Goal: Ask a question

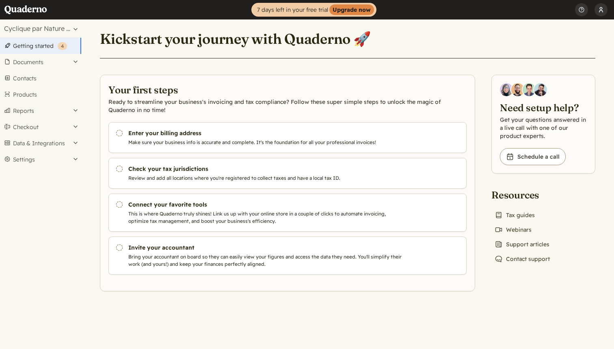
click at [604, 11] on button "[PERSON_NAME]" at bounding box center [601, 9] width 13 height 19
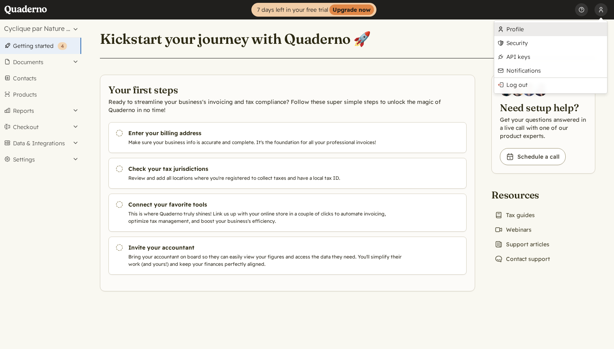
click at [532, 29] on link "Profile" at bounding box center [550, 29] width 113 height 14
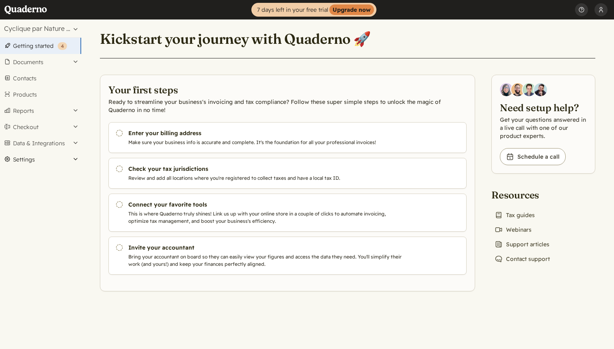
click at [36, 162] on button "Settings" at bounding box center [40, 159] width 81 height 16
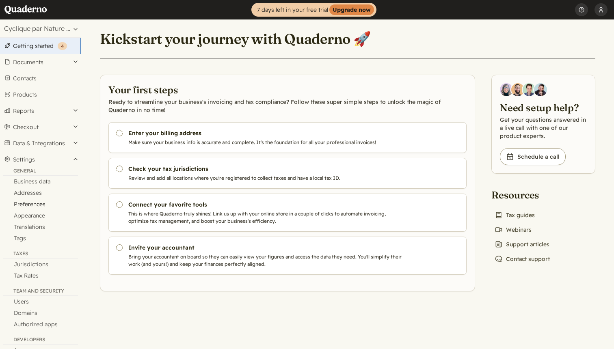
click at [30, 204] on link "Preferences" at bounding box center [40, 204] width 81 height 11
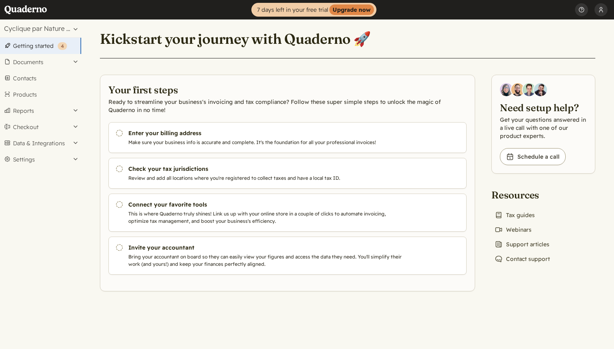
click at [172, 22] on div "Kickstart your journey with Quaderno 🚀 Your first steps Ready to streamline you…" at bounding box center [347, 155] width 515 height 272
click at [530, 262] on link "Chat icon Contact support" at bounding box center [522, 258] width 62 height 11
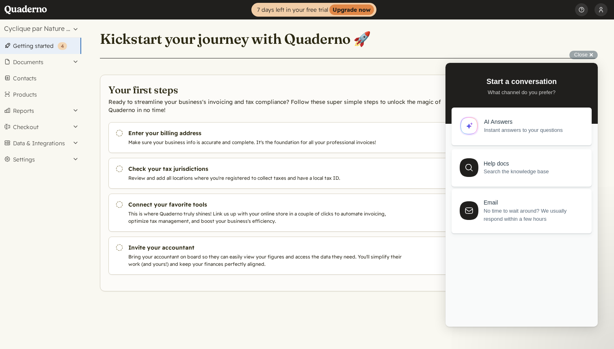
click at [499, 119] on div "AI Answers" at bounding box center [533, 122] width 98 height 7
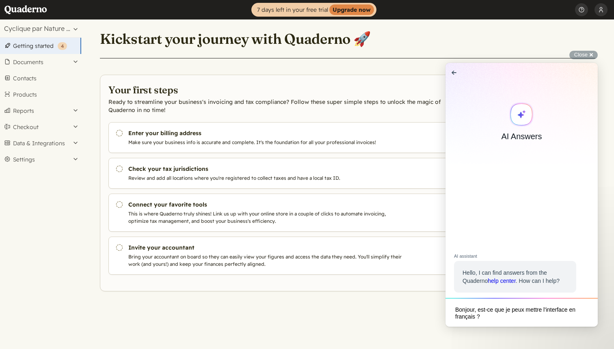
type textarea "Bonjour, est-ce que je peux mettre l'interface en français ?"
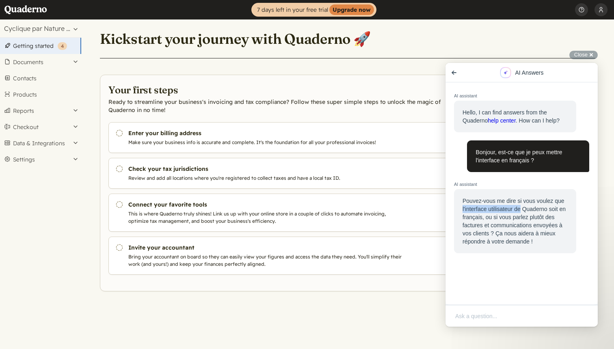
drag, startPoint x: 463, startPoint y: 210, endPoint x: 524, endPoint y: 210, distance: 61.3
click at [524, 210] on div "Pouvez-vous me dire si vous voulez que l'interface utilisateur de Quaderno soit…" at bounding box center [515, 221] width 105 height 49
click at [469, 314] on textarea "Ask a question..." at bounding box center [525, 316] width 141 height 17
type textarea "Les 2 mais d'abord l'interface utilisateur"
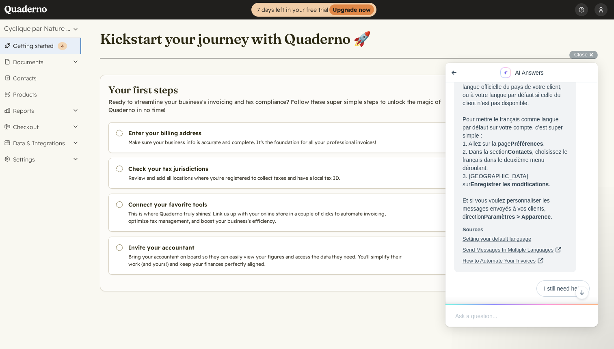
scroll to position [308, 0]
click at [35, 160] on button "Settings" at bounding box center [40, 159] width 81 height 16
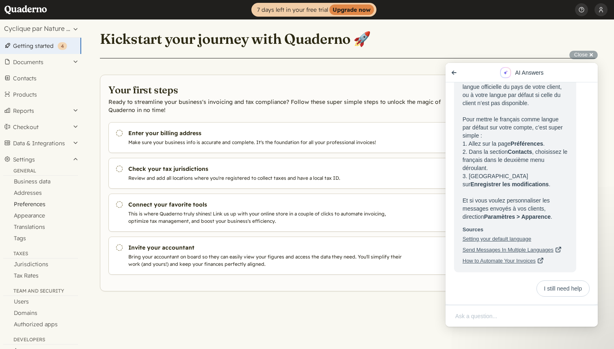
click at [35, 205] on link "Preferences" at bounding box center [40, 204] width 81 height 11
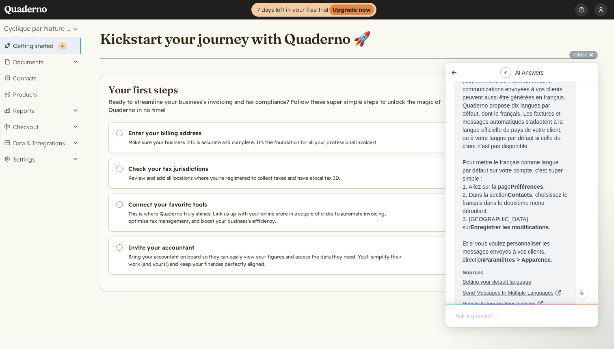
scroll to position [308, 0]
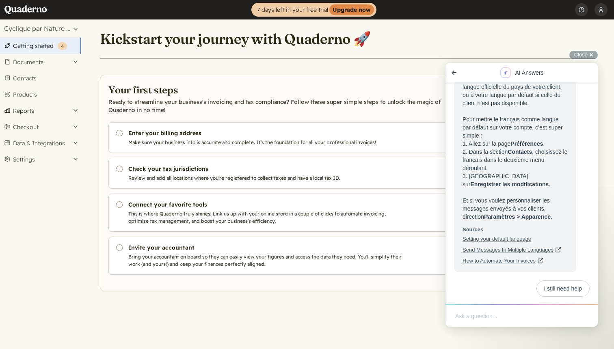
click at [30, 111] on button "Reports" at bounding box center [40, 111] width 81 height 16
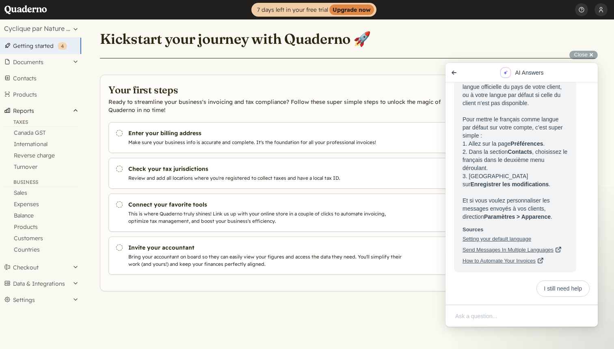
click at [30, 111] on button "Reports" at bounding box center [40, 111] width 81 height 16
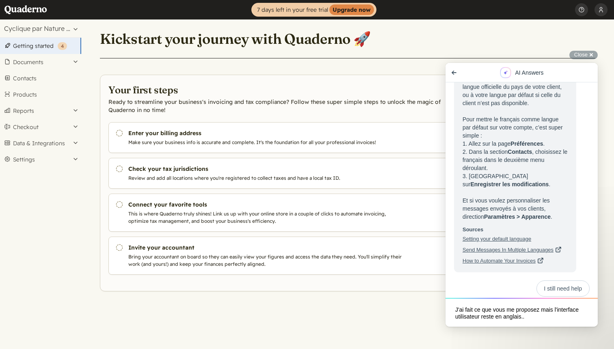
type textarea "J'ai fait ce que vous me proposez mais l'interface utilisateur reste en anglais…"
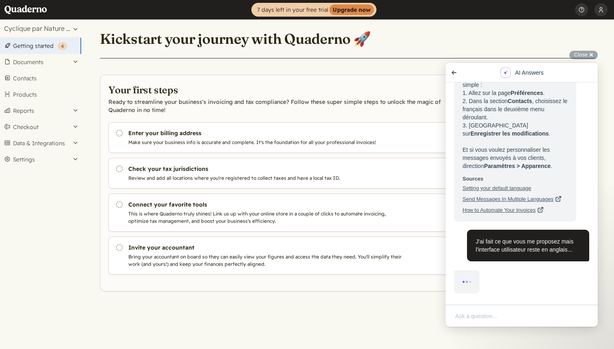
scroll to position [360, 0]
click at [37, 159] on button "Settings" at bounding box center [40, 159] width 81 height 16
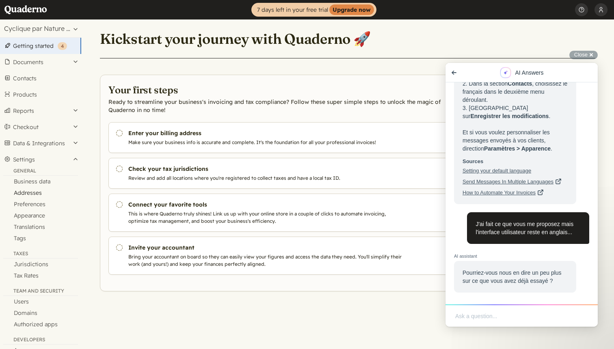
scroll to position [376, 0]
click at [35, 216] on link "Appearance" at bounding box center [40, 215] width 81 height 11
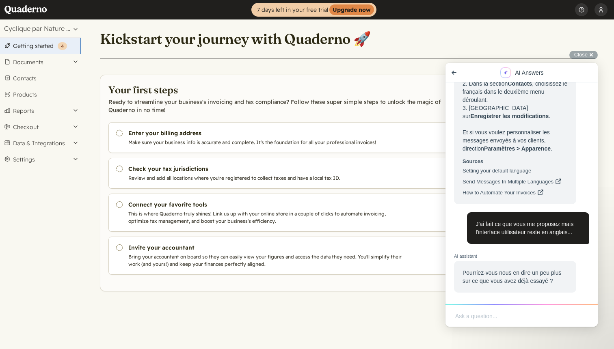
scroll to position [376, 0]
type textarea "J'ai fait cette procédure : 1. Allez sur la page Préférences. 2. Dans la sectio…"
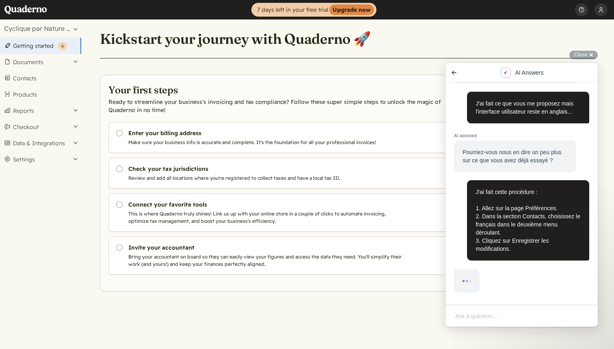
scroll to position [497, 0]
click at [39, 29] on button "Cyclique par Nature inc" at bounding box center [40, 28] width 81 height 18
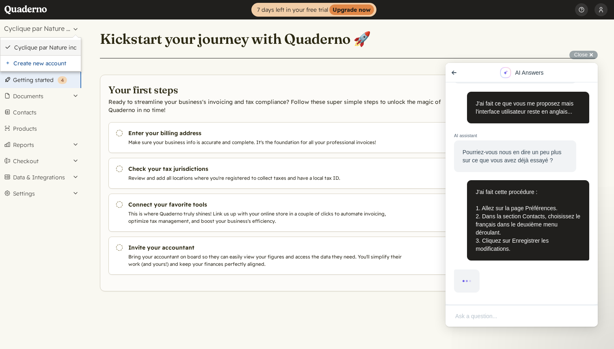
click at [39, 44] on link "Cyclique par Nature inc" at bounding box center [45, 47] width 63 height 7
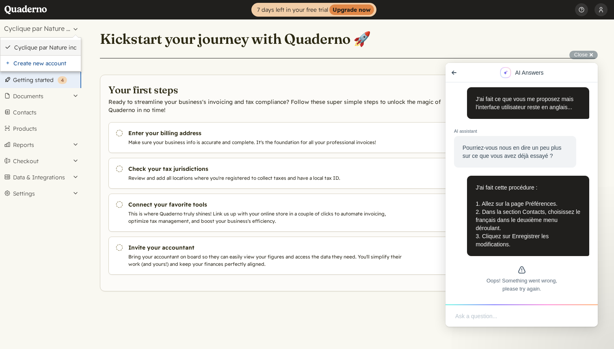
scroll to position [502, 0]
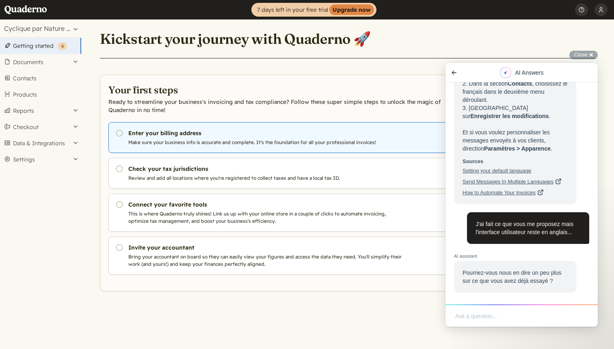
scroll to position [376, 0]
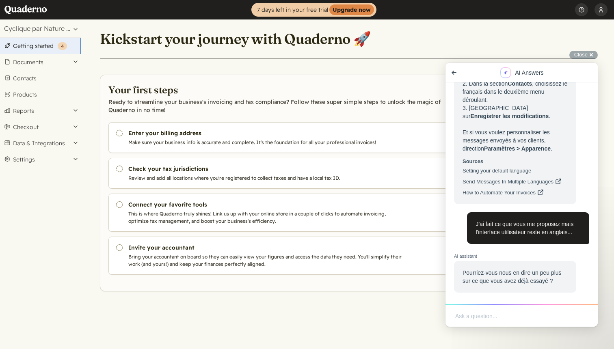
click at [480, 315] on textarea "Ask a question..." at bounding box center [525, 316] width 141 height 17
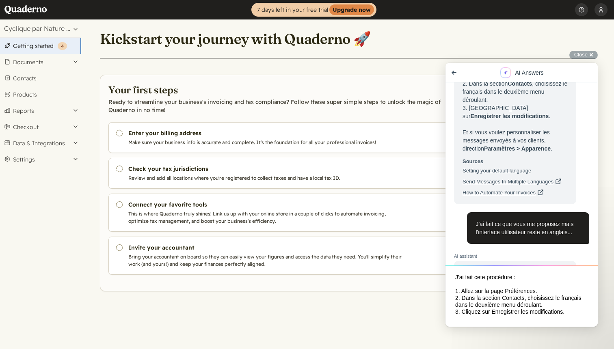
click at [484, 280] on textarea "J'ai fait cete procédure : 1. Allez sur la page Préférences. 2. Dans la section…" at bounding box center [525, 297] width 141 height 56
type textarea "J'ai fait cette procédure : 1. Allez sur la page Préférences. 2. Dans la sectio…"
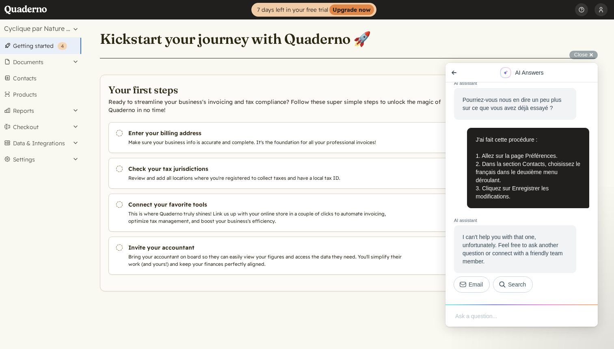
scroll to position [549, 0]
click at [453, 71] on span "Go back" at bounding box center [454, 73] width 10 height 10
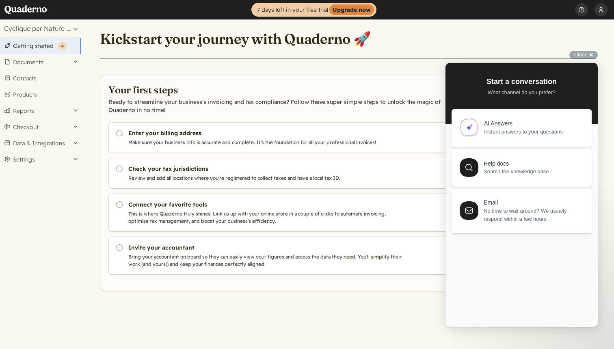
scroll to position [0, 0]
click at [587, 54] on span "Close" at bounding box center [580, 55] width 13 height 6
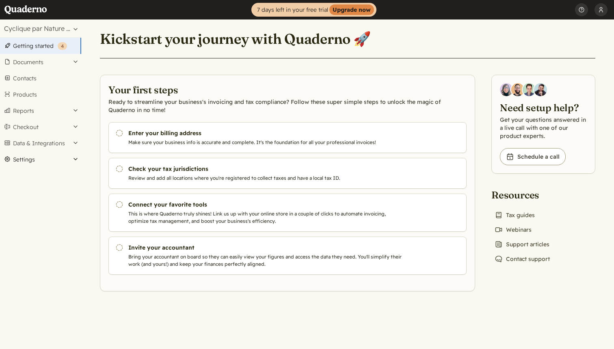
click at [35, 158] on button "Settings" at bounding box center [40, 159] width 81 height 16
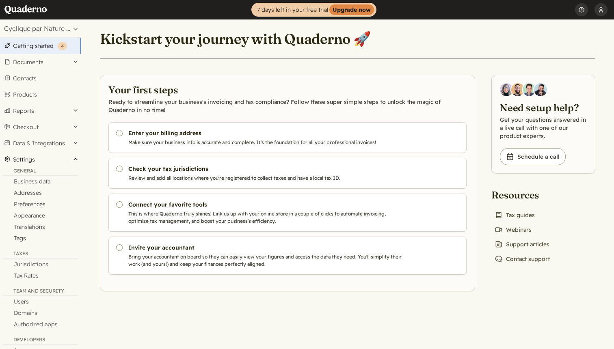
scroll to position [42, 0]
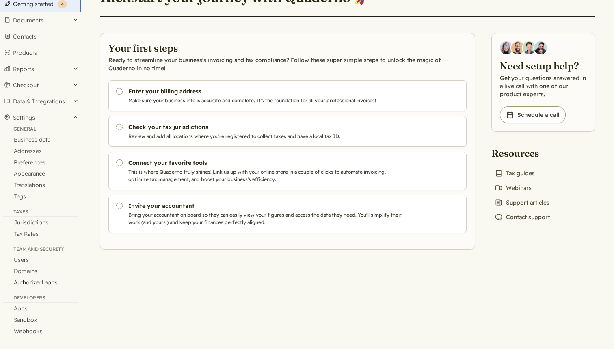
click at [34, 281] on link "Authorized apps" at bounding box center [40, 282] width 81 height 11
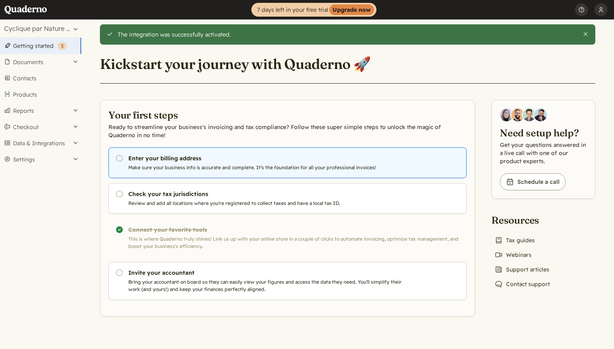
click at [199, 167] on p "Make sure your business info is accurate and complete. It's the foundation for …" at bounding box center [266, 167] width 277 height 7
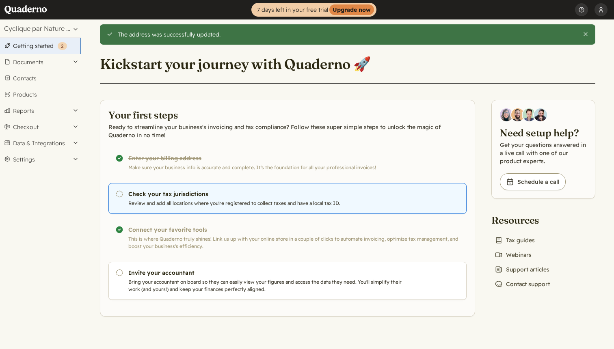
click at [178, 197] on h3 "Check your tax jurisdictions" at bounding box center [266, 194] width 277 height 8
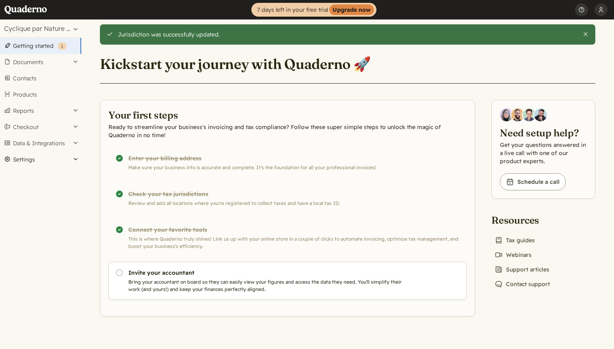
click at [29, 158] on button "Settings" at bounding box center [40, 159] width 81 height 16
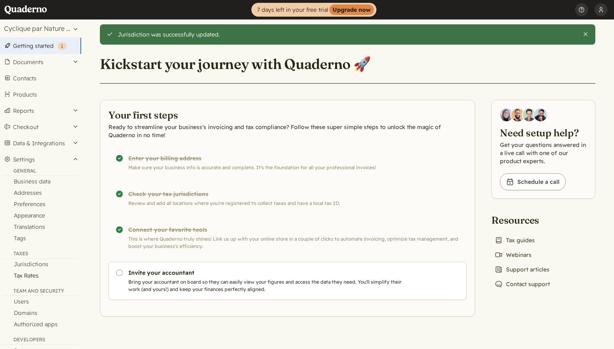
click at [25, 275] on link "Tax Rates" at bounding box center [40, 275] width 81 height 11
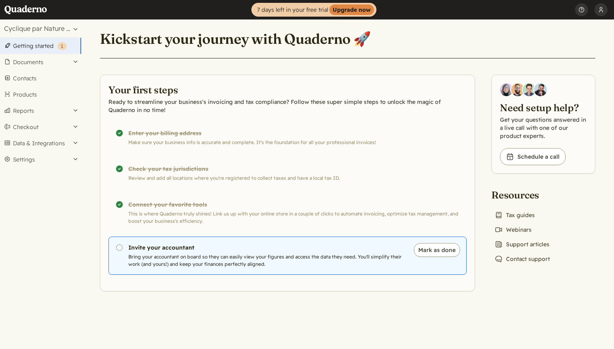
click at [206, 261] on p "Bring your accountant on board so they can easily view your figures and access …" at bounding box center [266, 260] width 277 height 15
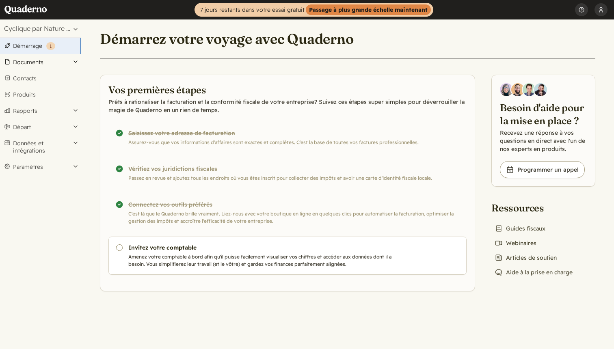
click at [31, 63] on button "Documents" at bounding box center [40, 62] width 81 height 16
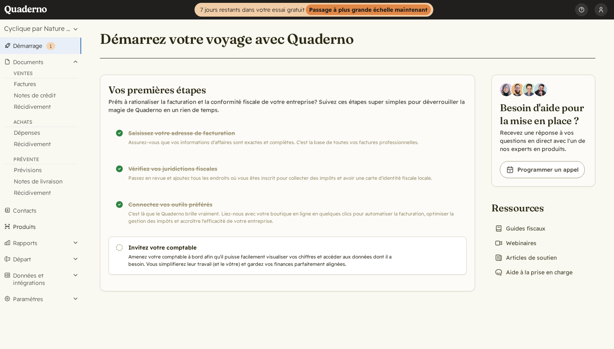
click at [28, 227] on link "Produits" at bounding box center [40, 227] width 81 height 16
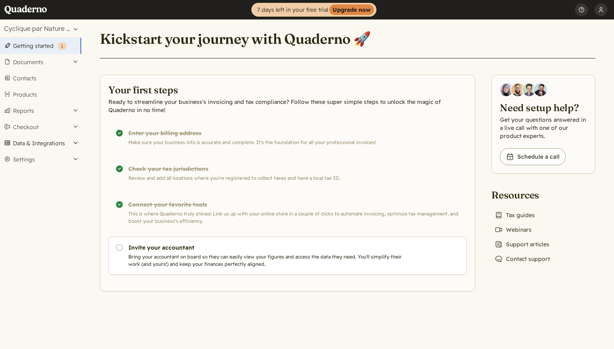
click at [38, 144] on button "Data & Integrations" at bounding box center [40, 143] width 81 height 16
click at [28, 197] on button "Settings" at bounding box center [40, 198] width 81 height 16
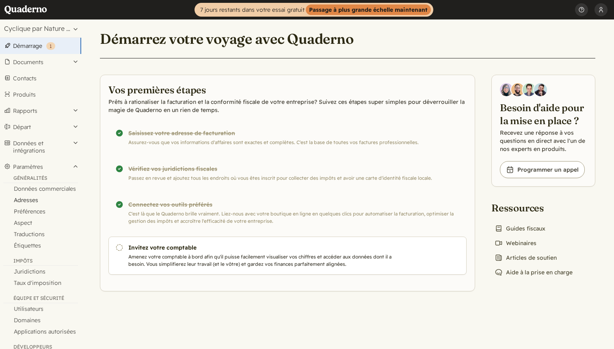
click at [31, 203] on link "Adresses" at bounding box center [40, 200] width 81 height 11
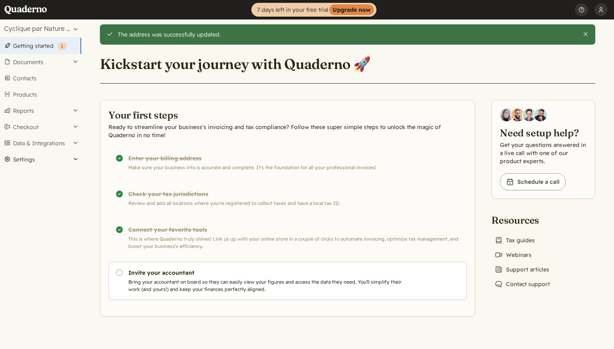
click at [40, 158] on button "Settings" at bounding box center [40, 159] width 81 height 16
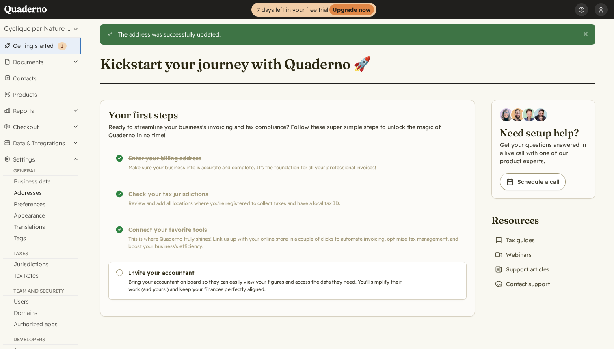
click at [32, 195] on link "Addresses" at bounding box center [40, 192] width 81 height 11
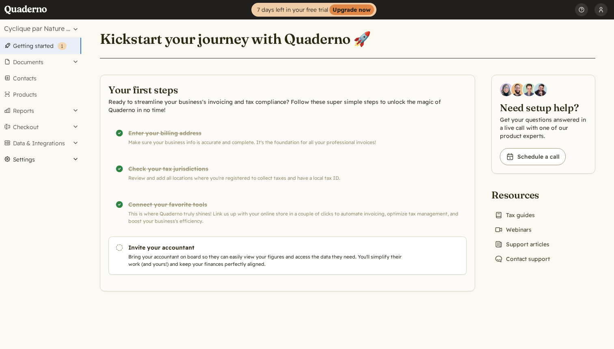
click at [48, 160] on button "Settings" at bounding box center [40, 159] width 81 height 16
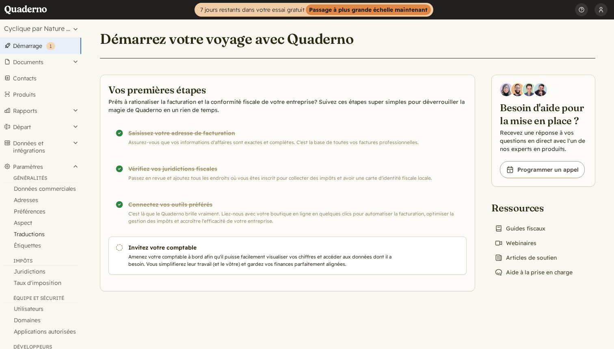
click at [33, 235] on link "Traductions" at bounding box center [40, 234] width 81 height 11
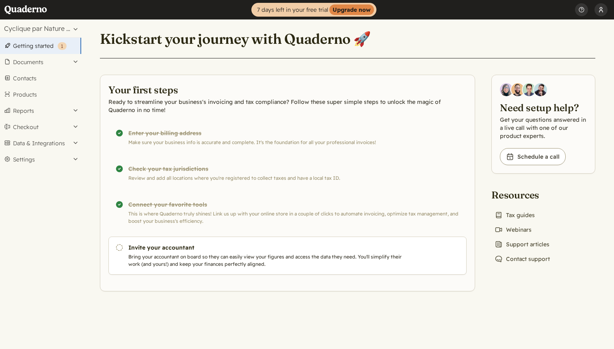
click at [601, 7] on button "[PERSON_NAME]" at bounding box center [601, 9] width 13 height 19
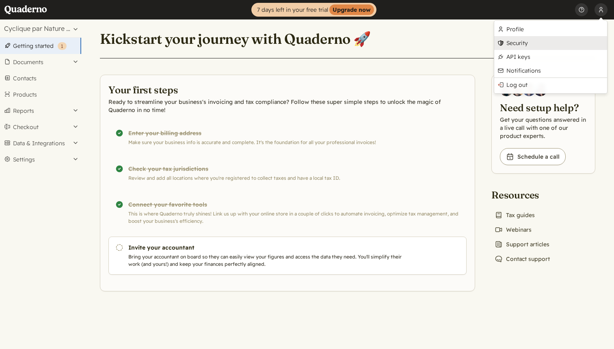
click at [527, 46] on link "Security" at bounding box center [550, 43] width 113 height 14
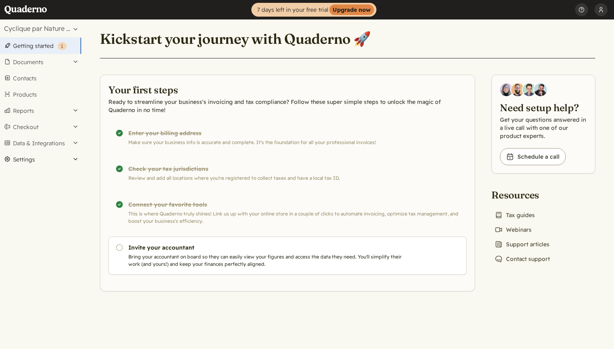
click at [35, 157] on button "Settings" at bounding box center [40, 159] width 81 height 16
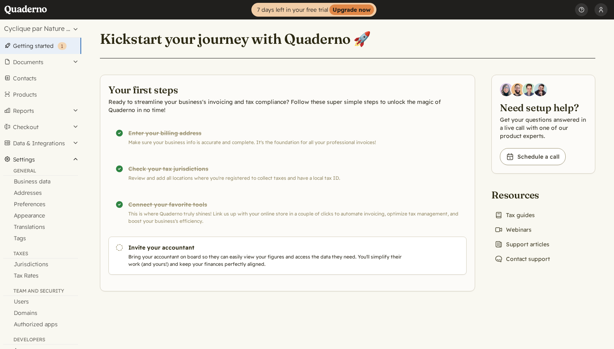
scroll to position [42, 0]
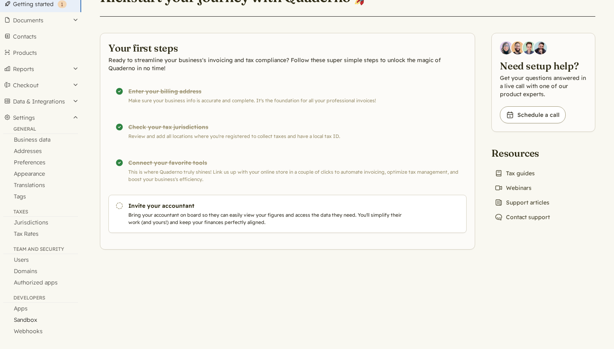
click at [31, 322] on link "Sandbox" at bounding box center [40, 319] width 81 height 11
click at [29, 323] on link "Sandbox" at bounding box center [40, 319] width 81 height 11
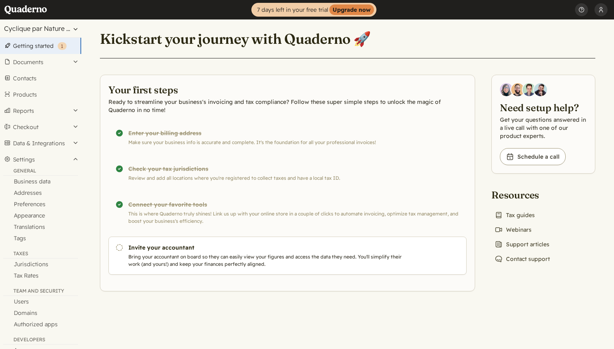
click at [39, 30] on button "Cyclique par Nature inc" at bounding box center [40, 28] width 81 height 18
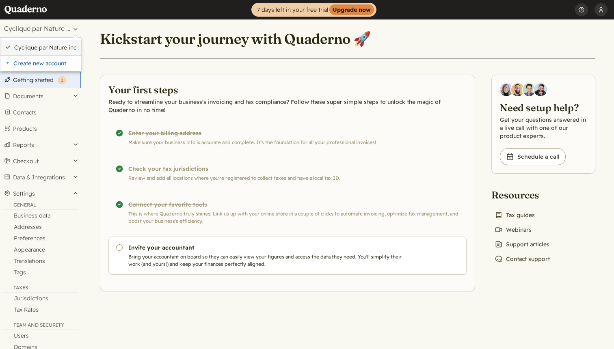
click at [39, 43] on li "Cyclique par Nature inc" at bounding box center [40, 47] width 80 height 15
click at [52, 47] on link "Cyclique par Nature inc" at bounding box center [45, 47] width 63 height 7
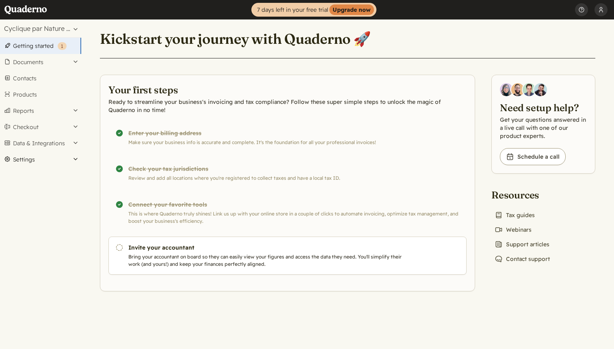
click at [23, 159] on button "Settings" at bounding box center [40, 159] width 81 height 16
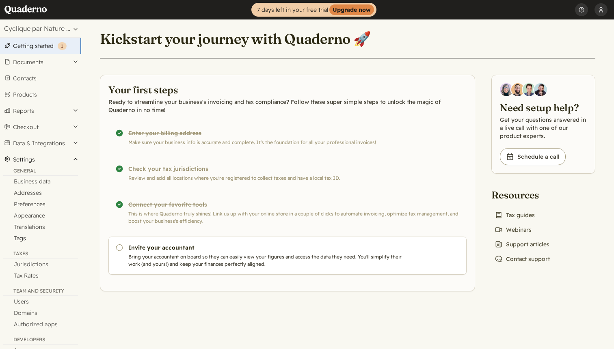
scroll to position [42, 0]
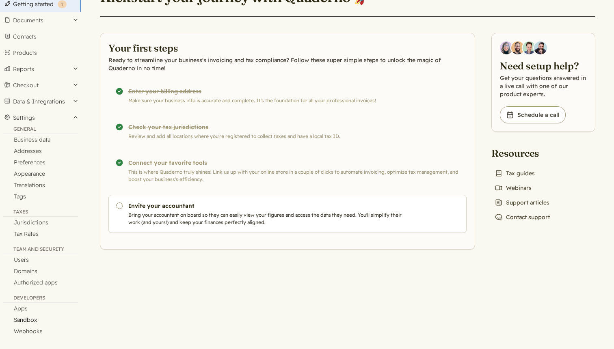
click at [33, 321] on link "Sandbox" at bounding box center [40, 319] width 81 height 11
click at [32, 319] on link "Sandbox" at bounding box center [40, 319] width 81 height 11
click at [523, 218] on link "Chat icon Contact support" at bounding box center [522, 217] width 62 height 11
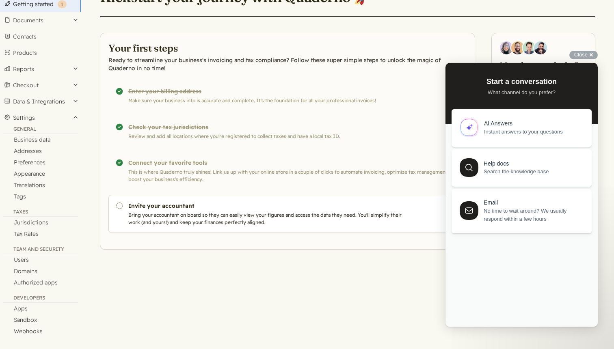
scroll to position [0, 0]
click at [500, 137] on link "AI Answers Instant answers to your questions" at bounding box center [522, 127] width 140 height 38
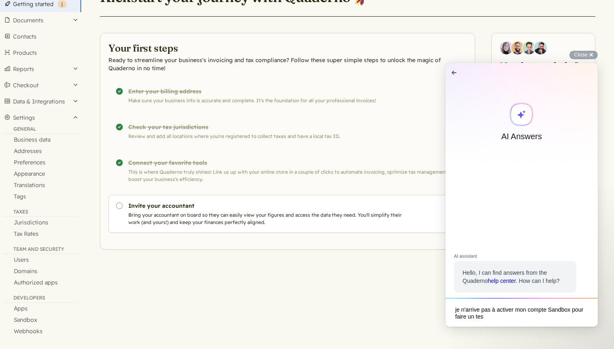
type textarea "je n'arrive pas à activer mon compte Sandbox pour faire un test"
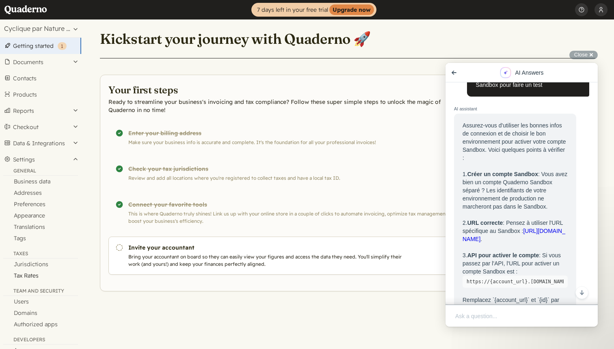
click at [27, 277] on link "Tax Rates" at bounding box center [40, 275] width 81 height 11
